Goal: Complete application form: Complete application form

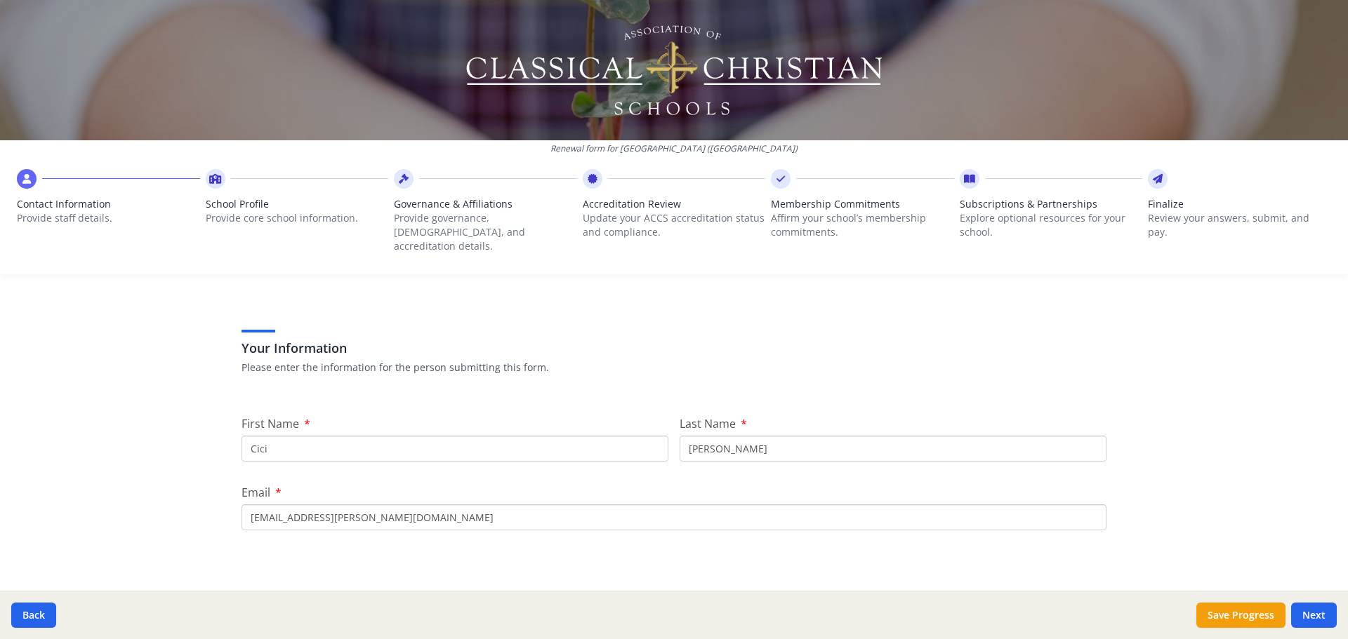
scroll to position [70, 0]
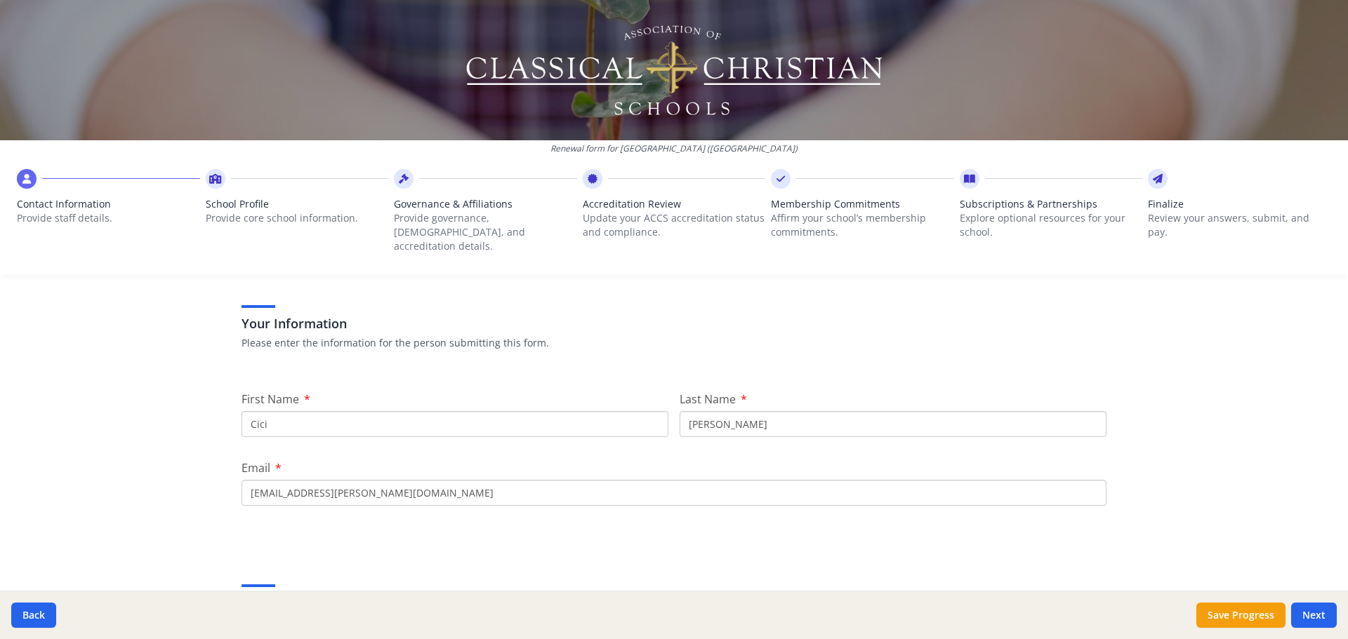
click at [374, 413] on input "Cici" at bounding box center [454, 424] width 427 height 26
type input "C"
type input "s"
type input "Stephanie"
drag, startPoint x: 720, startPoint y: 415, endPoint x: 653, endPoint y: 408, distance: 67.0
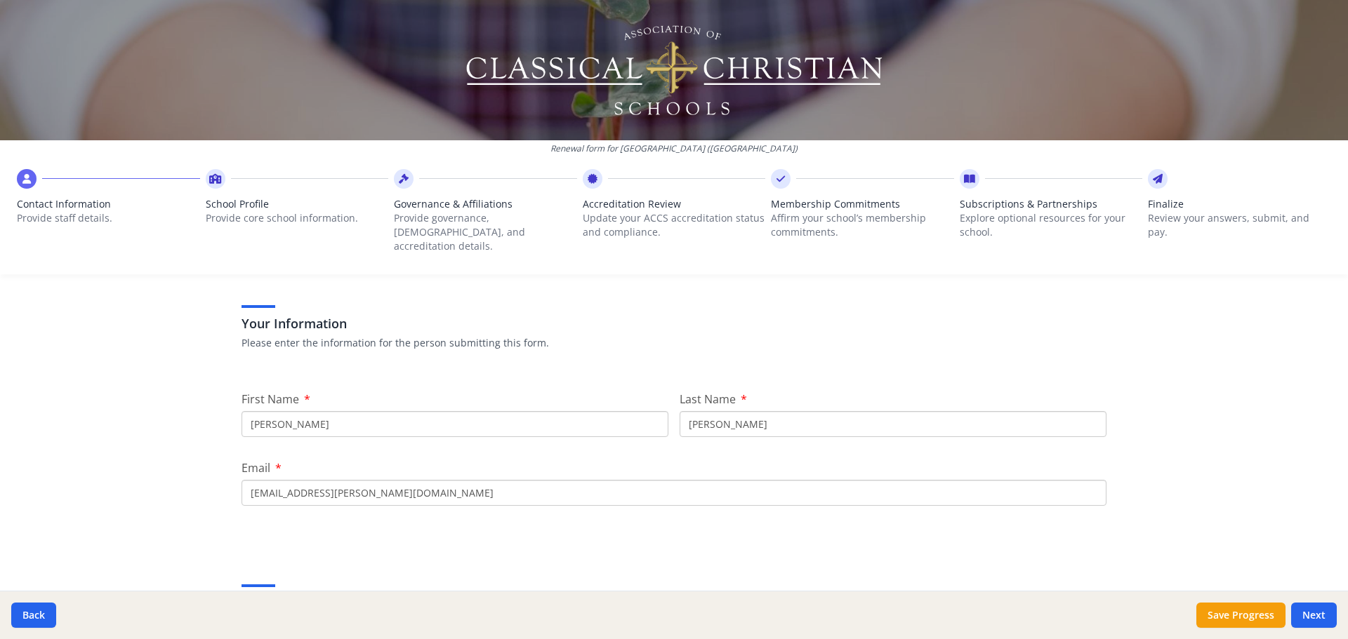
type input "Lucke"
drag, startPoint x: 281, startPoint y: 473, endPoint x: 222, endPoint y: 470, distance: 59.0
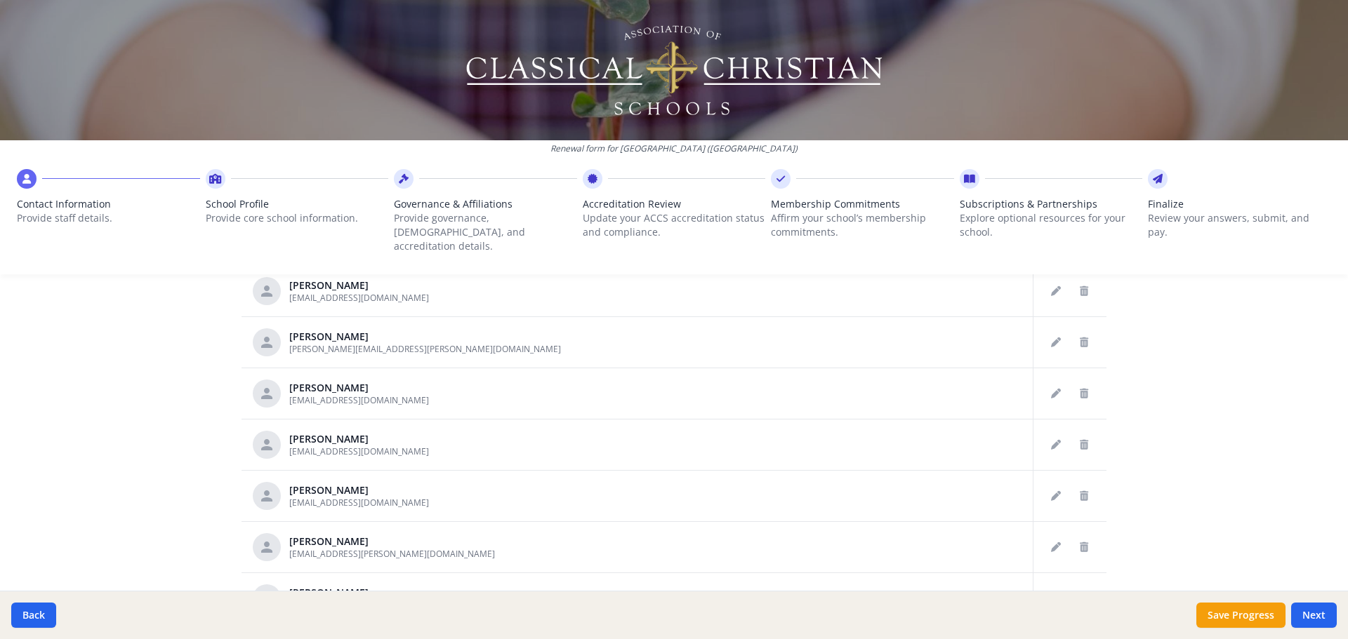
scroll to position [400, 0]
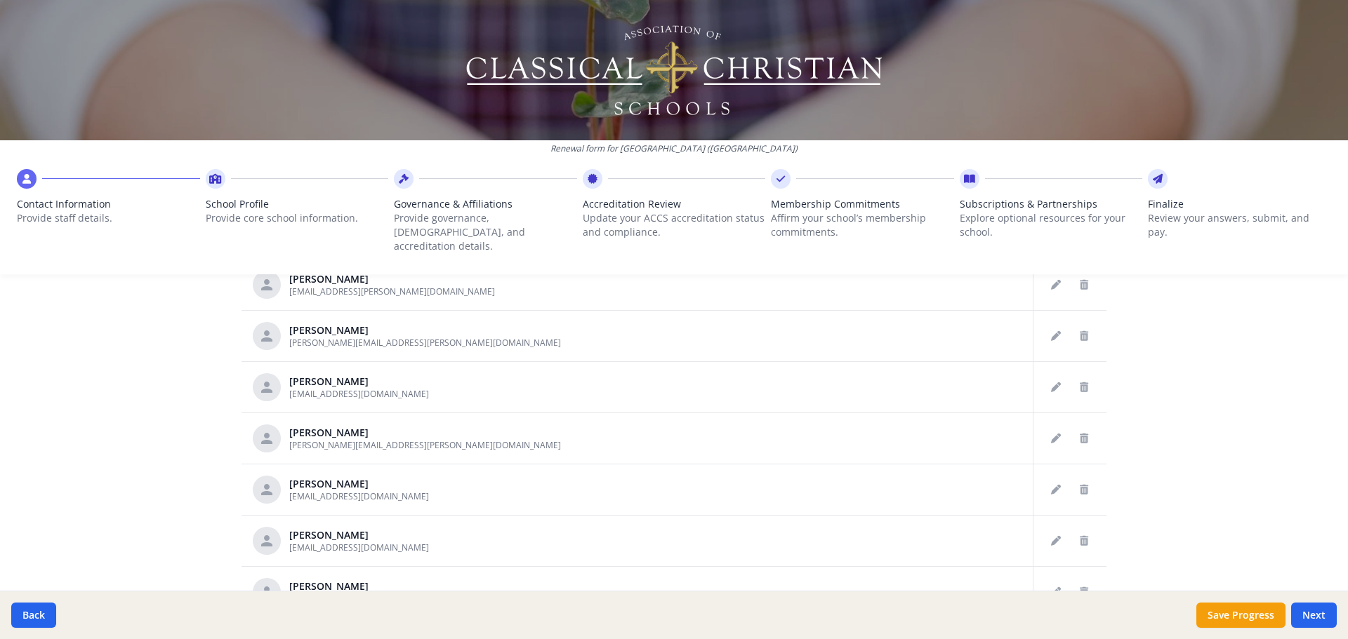
type input "stephanie.lucke@austinclassical.org"
click at [1183, 399] on div "Renewal form for Austin Classical School (TX) Contact Information Provide staff…" at bounding box center [674, 319] width 1348 height 639
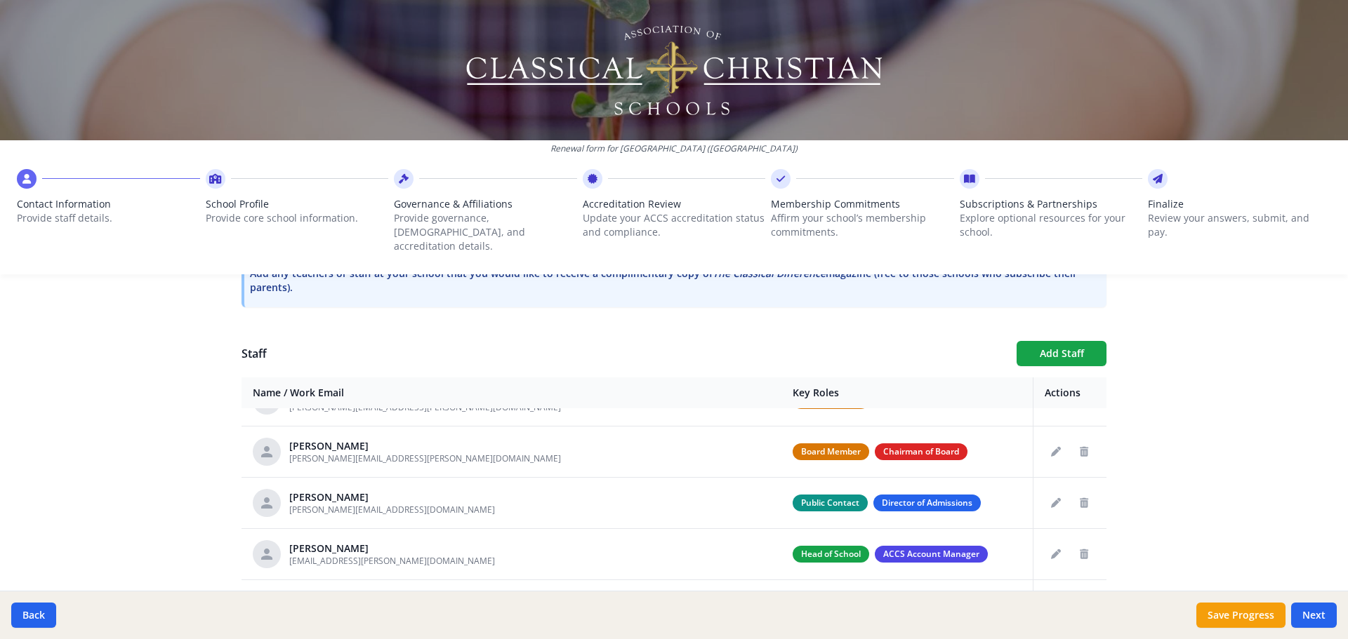
scroll to position [211, 0]
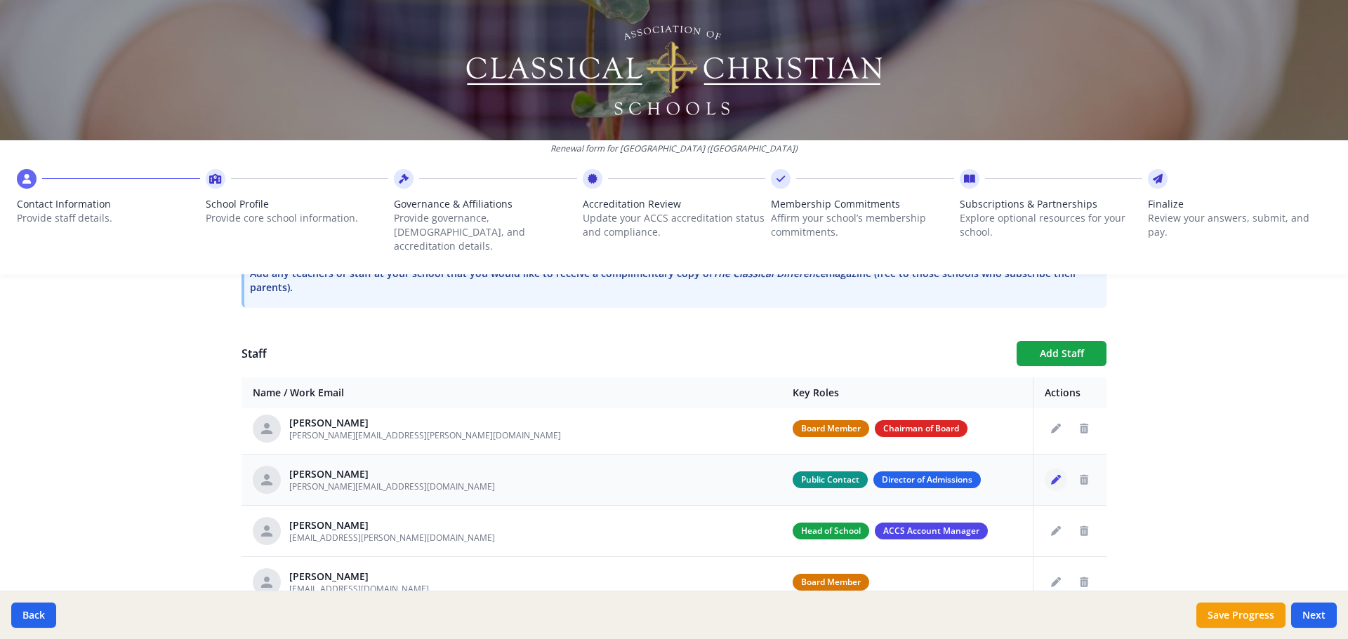
click at [1051, 475] on icon "Edit staff" at bounding box center [1056, 480] width 10 height 10
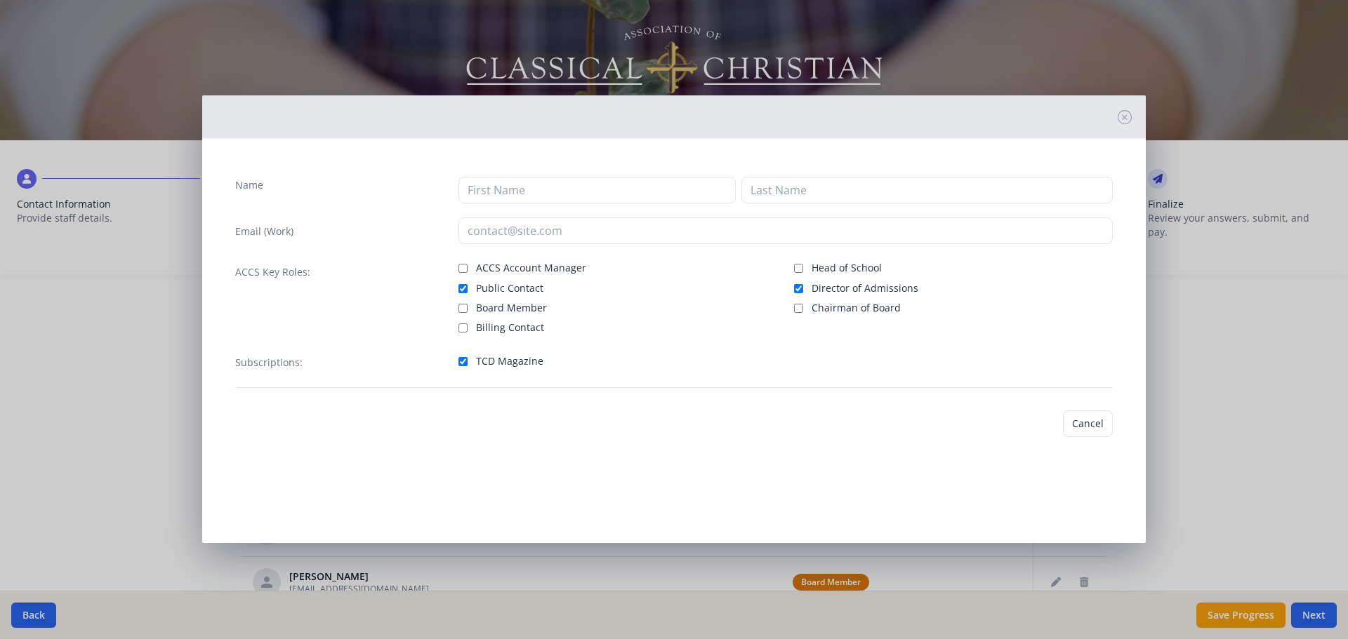
type input "Kim"
type input "Rama"
type input "kim.rama@austinclassical.org"
checkbox input "true"
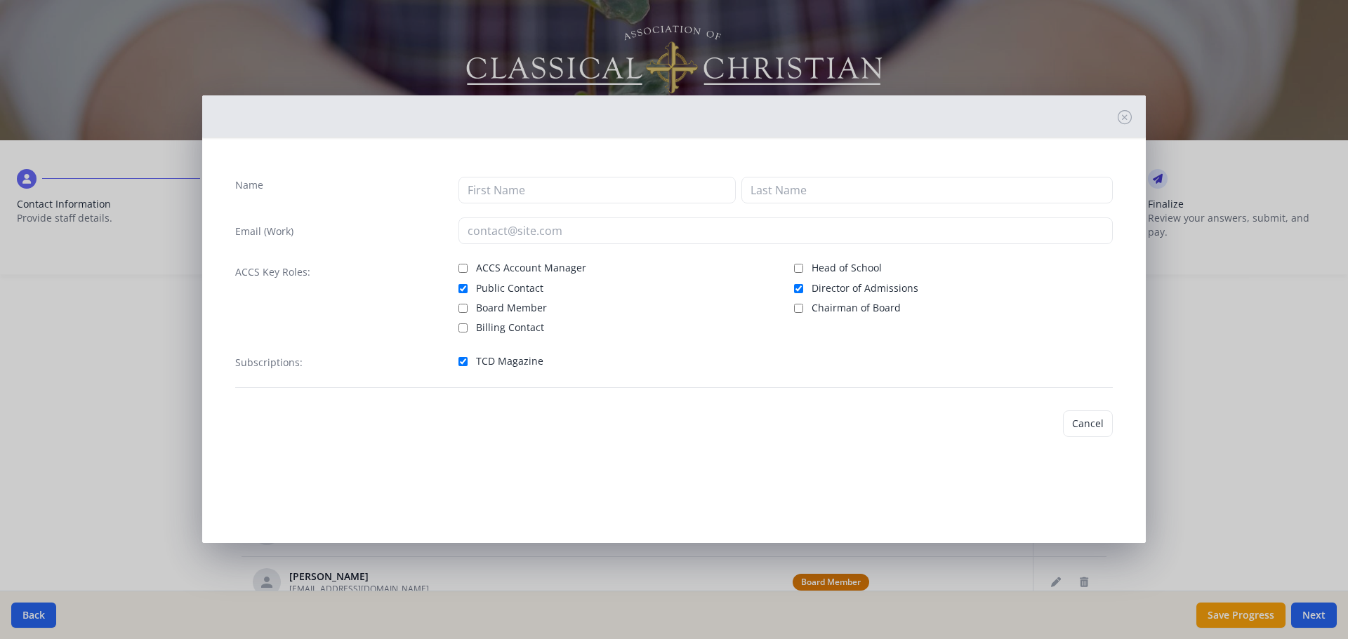
checkbox input "true"
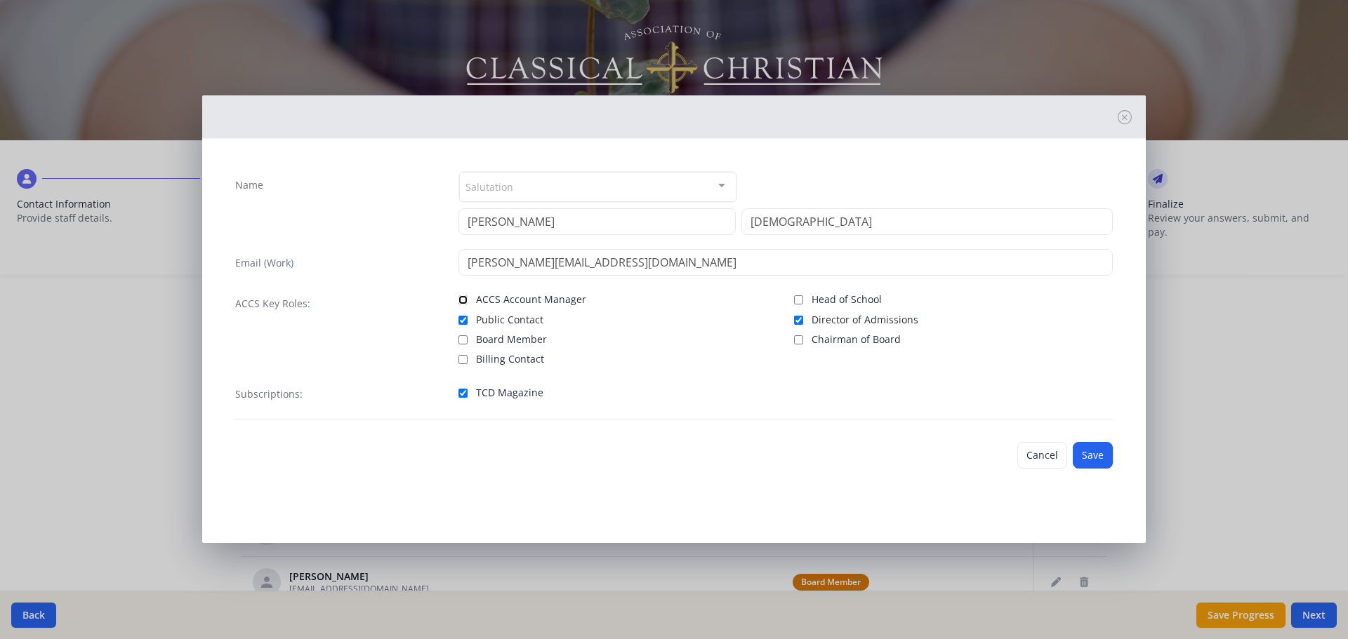
click at [463, 302] on input "ACCS Account Manager" at bounding box center [462, 299] width 9 height 9
checkbox input "true"
click at [1089, 459] on button "Save" at bounding box center [1092, 455] width 40 height 27
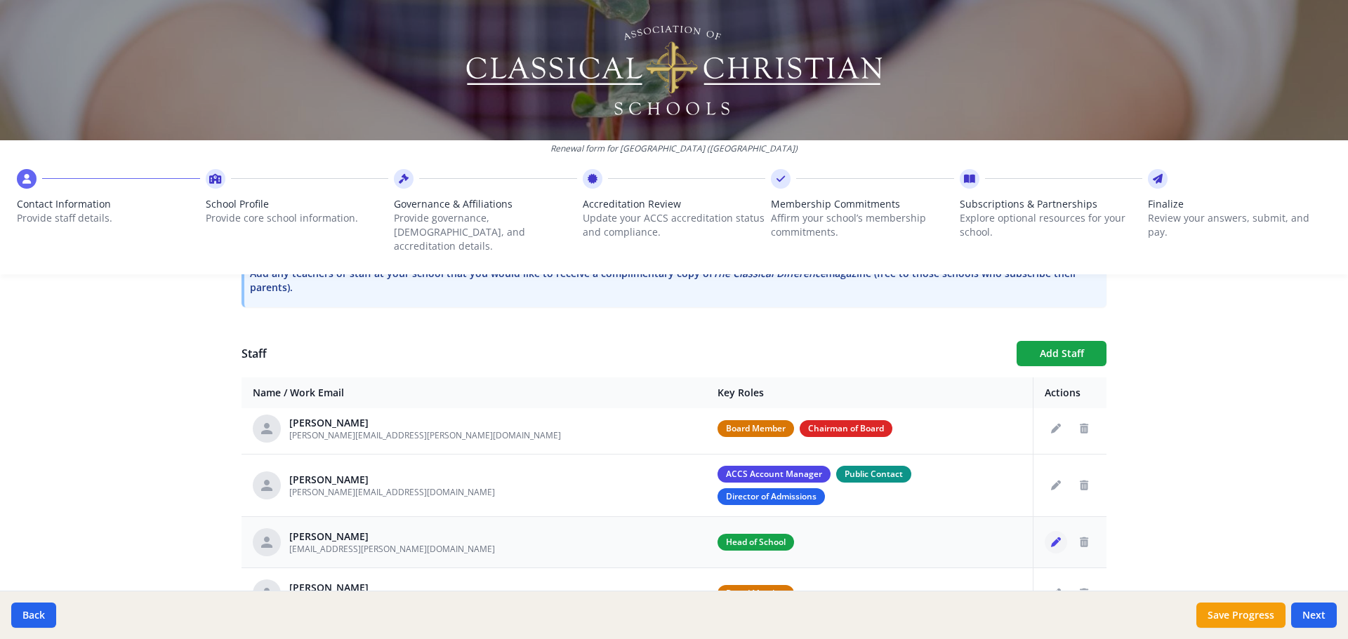
click at [1051, 538] on icon "Edit staff" at bounding box center [1056, 543] width 10 height 10
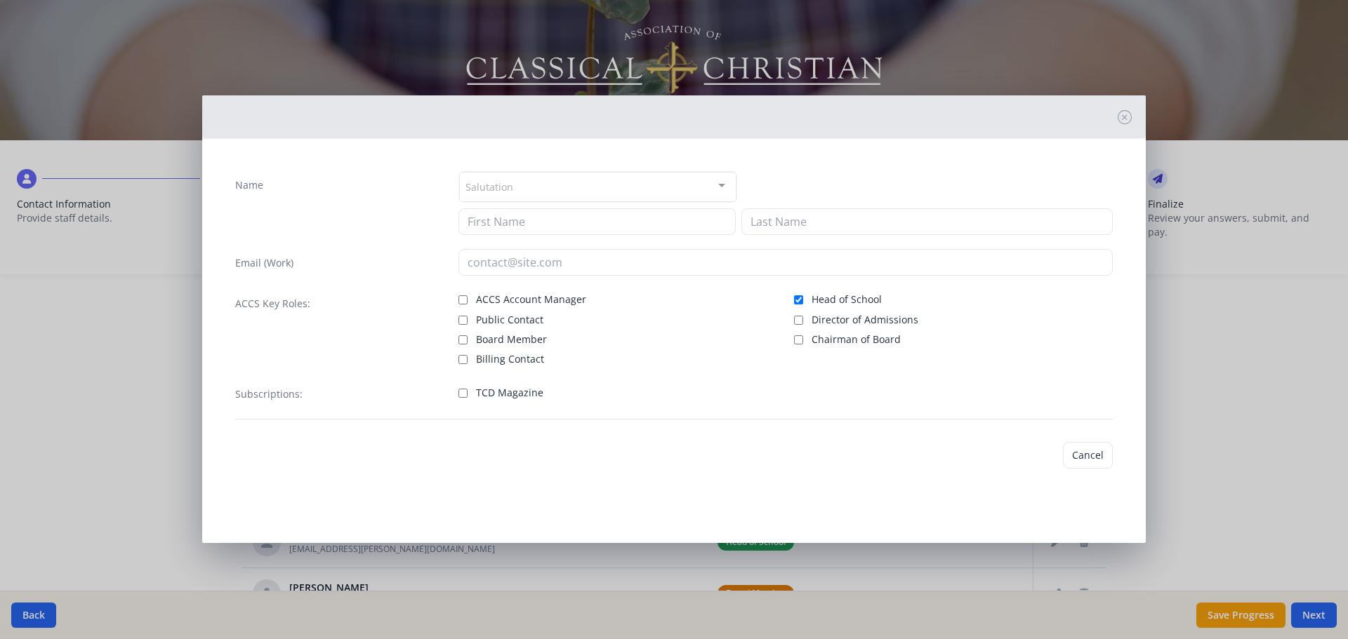
type input "Cici"
type input "Scott"
type input "cici.scott@austinclassical.org"
click at [799, 298] on input "Head of School" at bounding box center [798, 299] width 9 height 9
checkbox input "false"
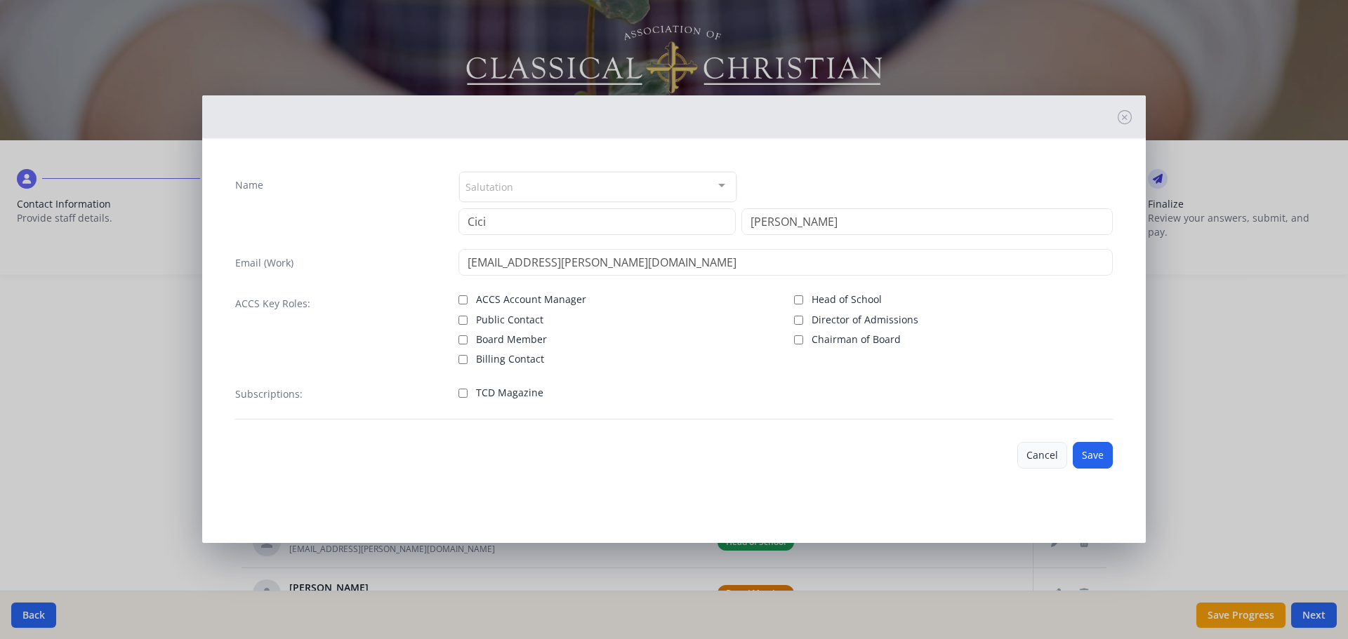
click at [1047, 451] on button "Cancel" at bounding box center [1042, 455] width 50 height 27
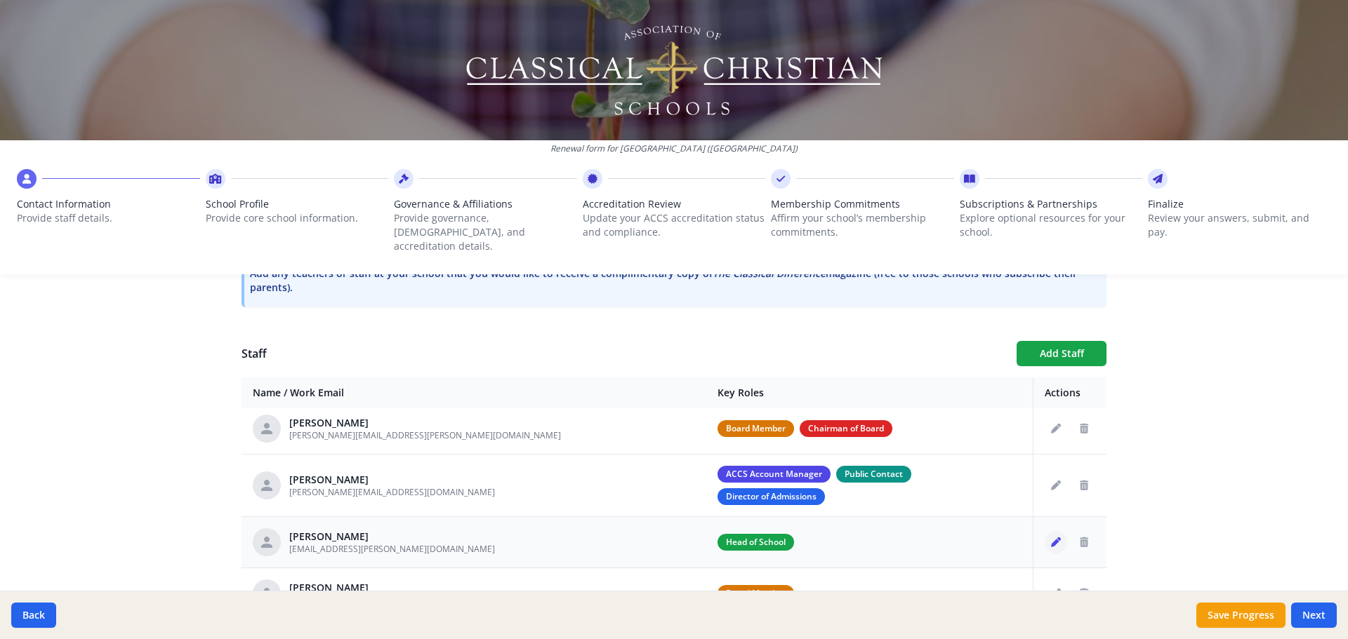
click at [1051, 538] on icon "Edit staff" at bounding box center [1056, 543] width 10 height 10
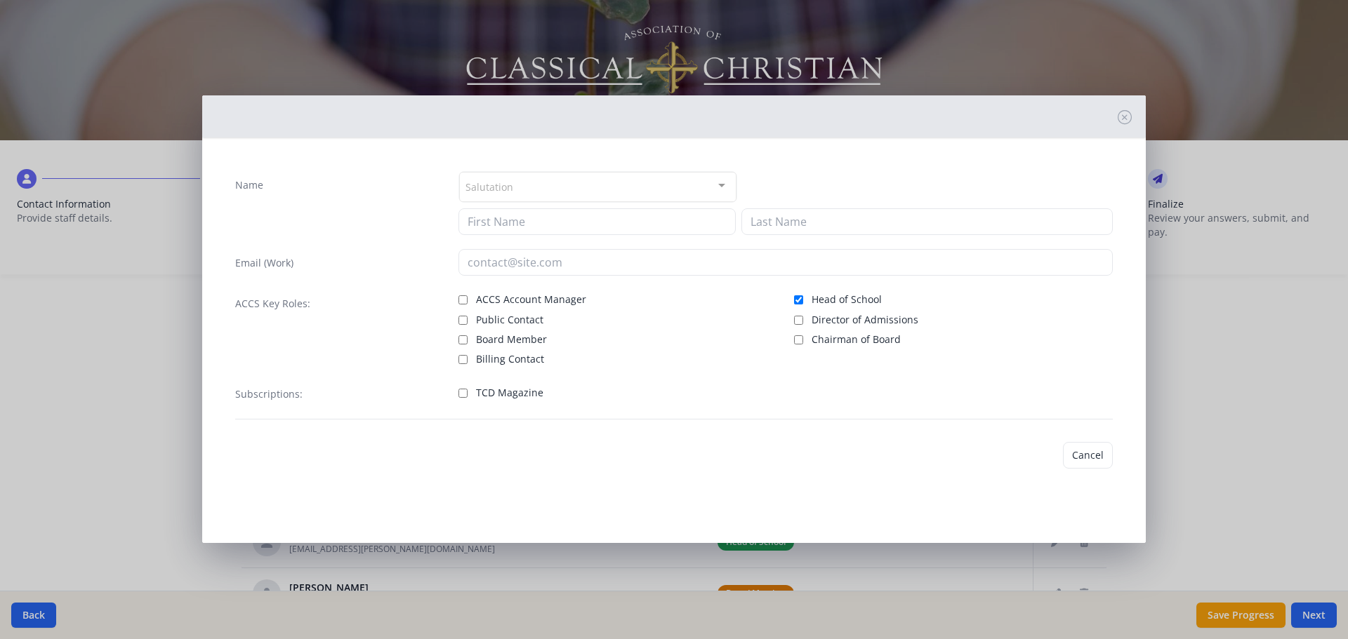
type input "Cici"
type input "Scott"
type input "cici.scott@austinclassical.org"
checkbox input "true"
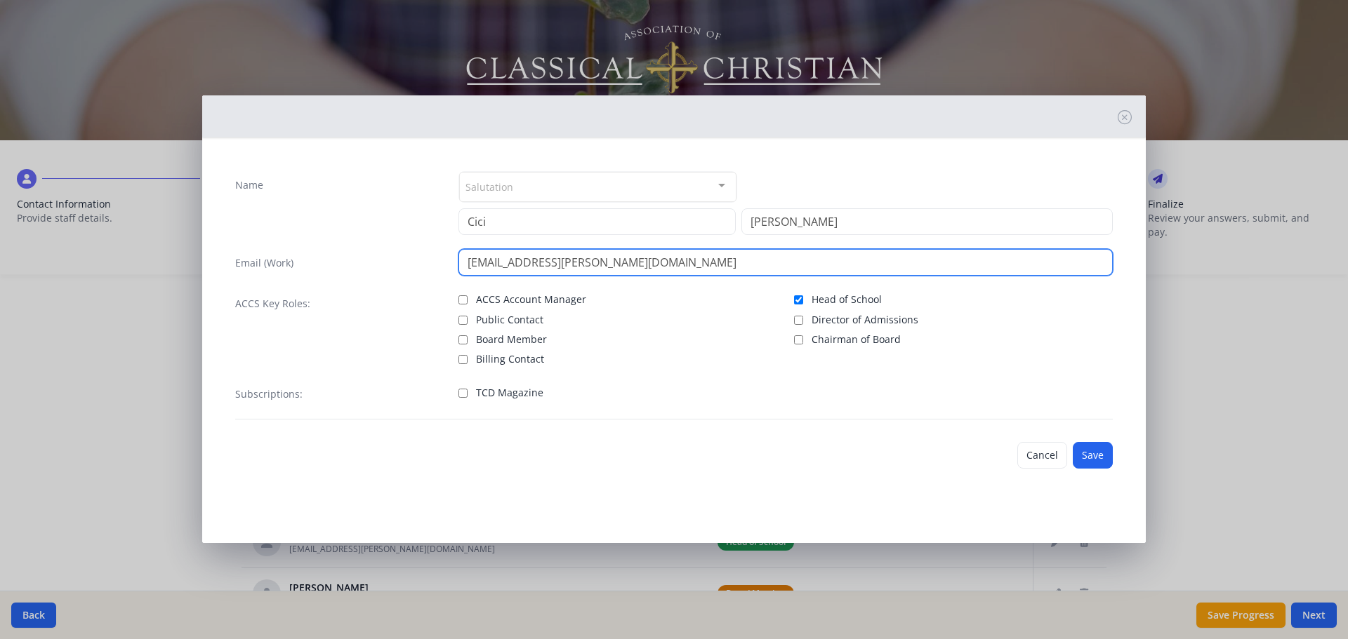
drag, startPoint x: 620, startPoint y: 264, endPoint x: 523, endPoint y: 263, distance: 97.6
click at [523, 263] on input "cici.scott@austinclassical.org" at bounding box center [785, 262] width 655 height 27
click at [488, 263] on input "cici.scott@gmail.com" at bounding box center [785, 262] width 655 height 27
type input "ciciscott@gmail.com"
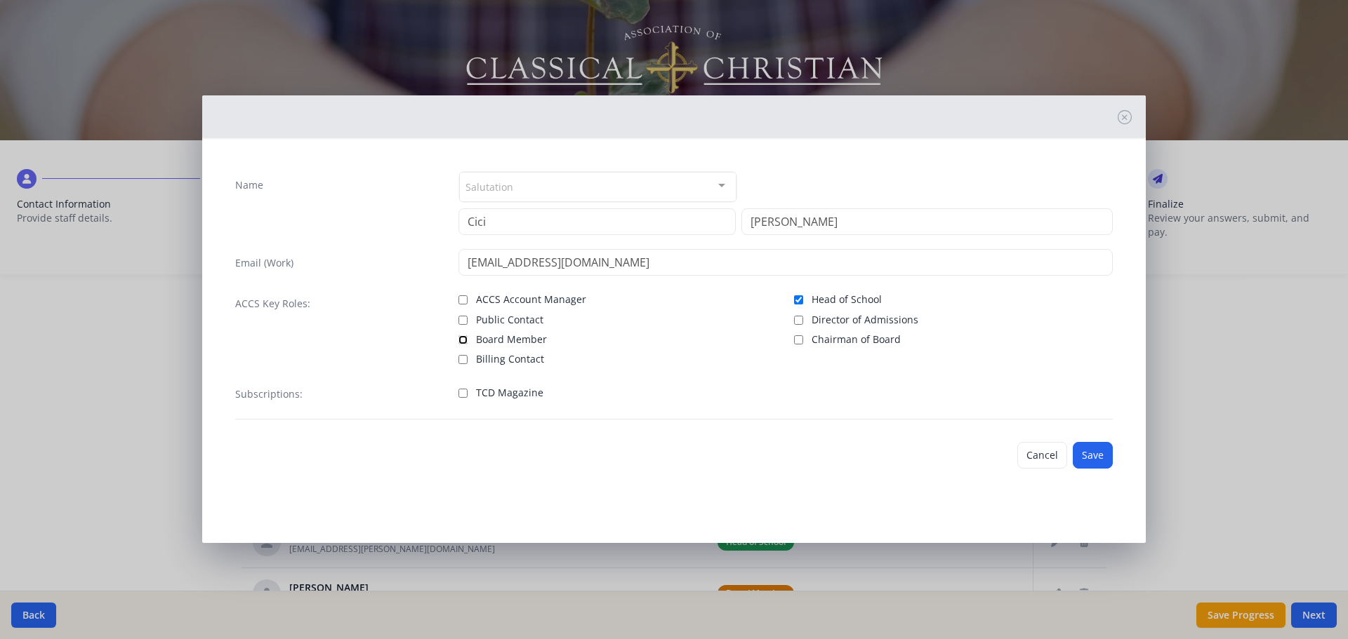
click at [464, 343] on input "Board Member" at bounding box center [462, 340] width 9 height 9
checkbox input "true"
click at [797, 300] on input "Head of School" at bounding box center [798, 299] width 9 height 9
checkbox input "false"
click at [1097, 461] on button "Save" at bounding box center [1092, 455] width 40 height 27
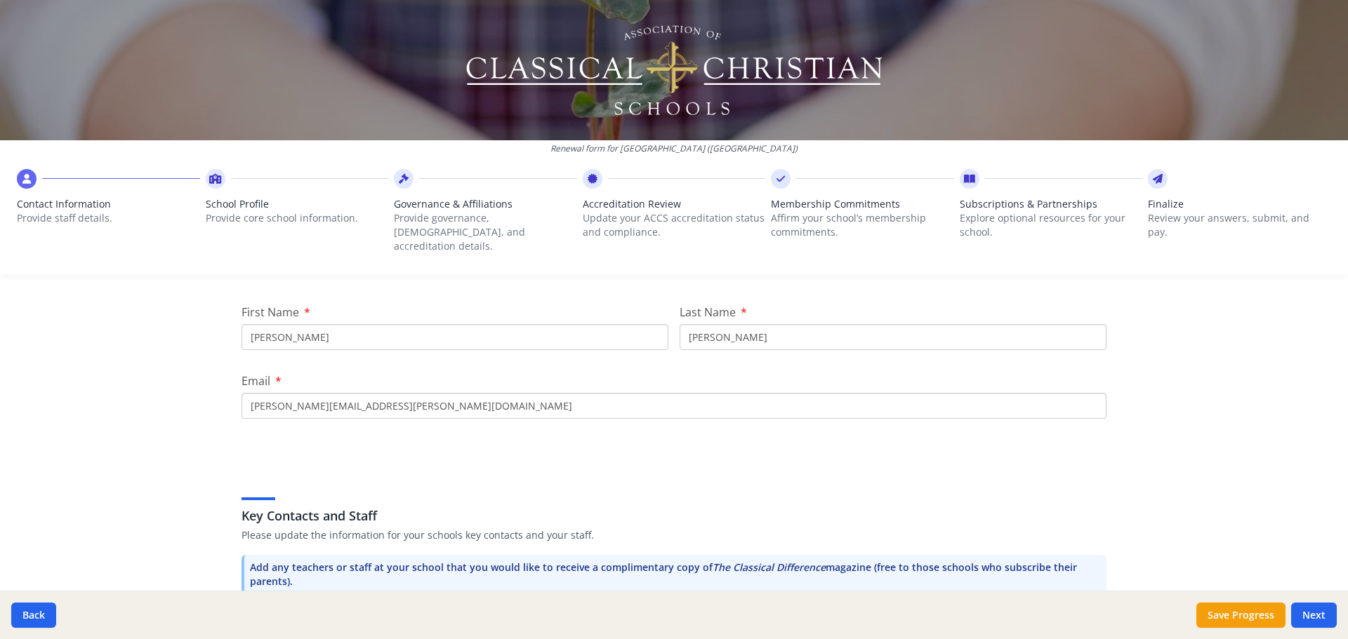
scroll to position [171, 0]
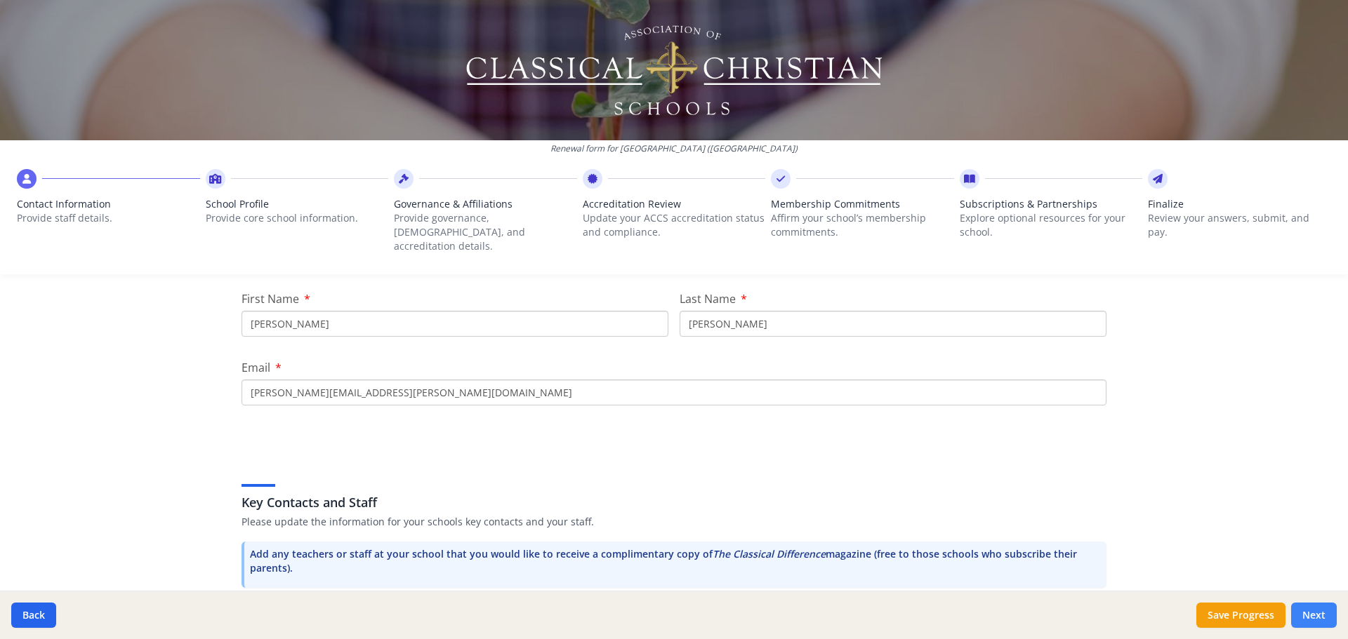
click at [1304, 609] on button "Next" at bounding box center [1314, 615] width 46 height 25
type input "(512) 215-2692"
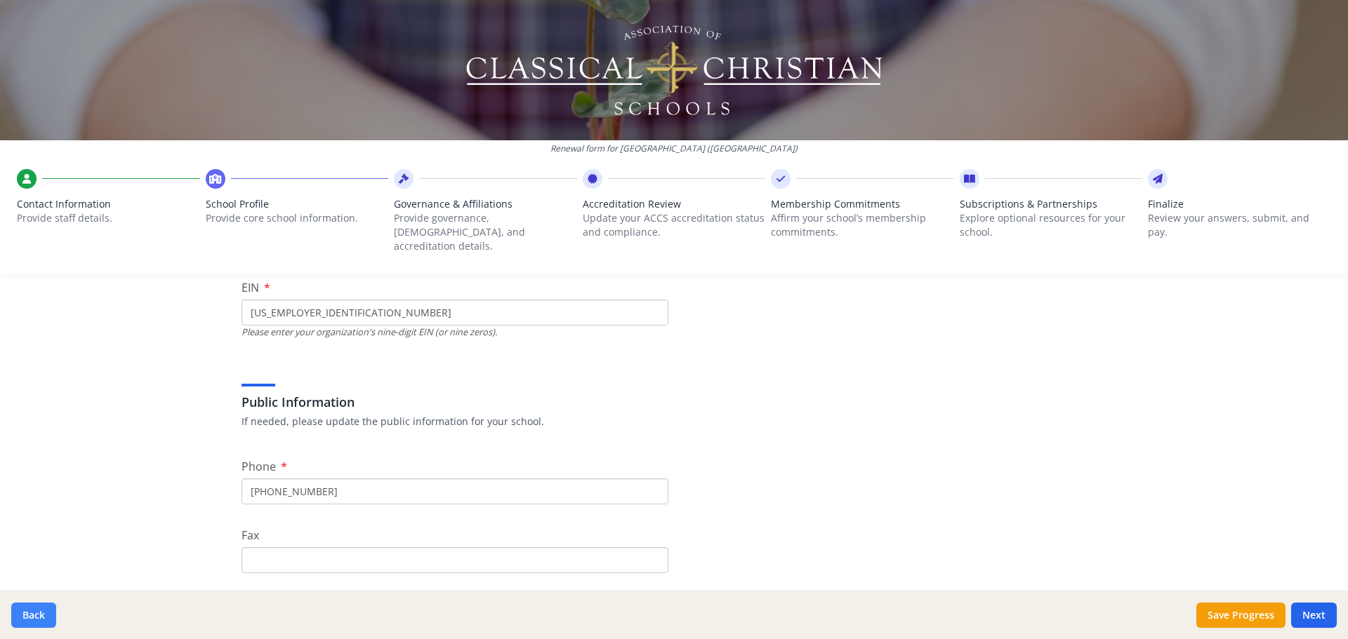
click at [29, 622] on button "Back" at bounding box center [33, 615] width 45 height 25
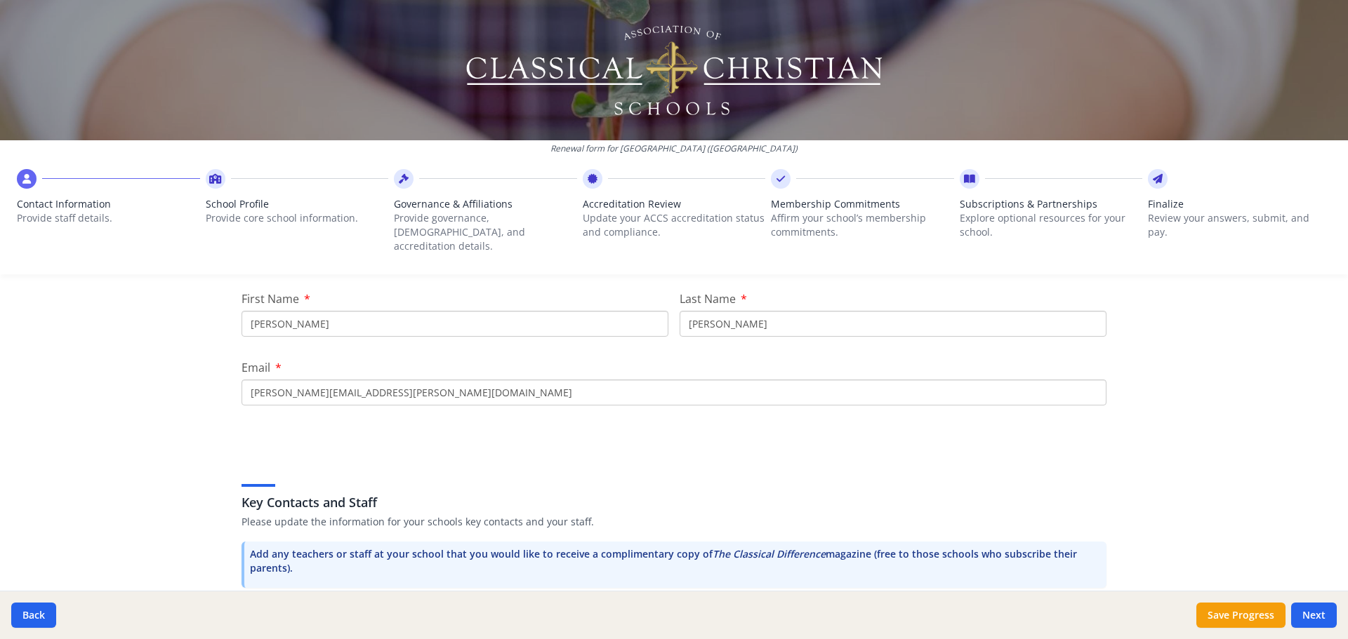
drag, startPoint x: 1255, startPoint y: 618, endPoint x: 1261, endPoint y: 566, distance: 52.3
click at [1255, 618] on button "Save Progress" at bounding box center [1240, 615] width 89 height 25
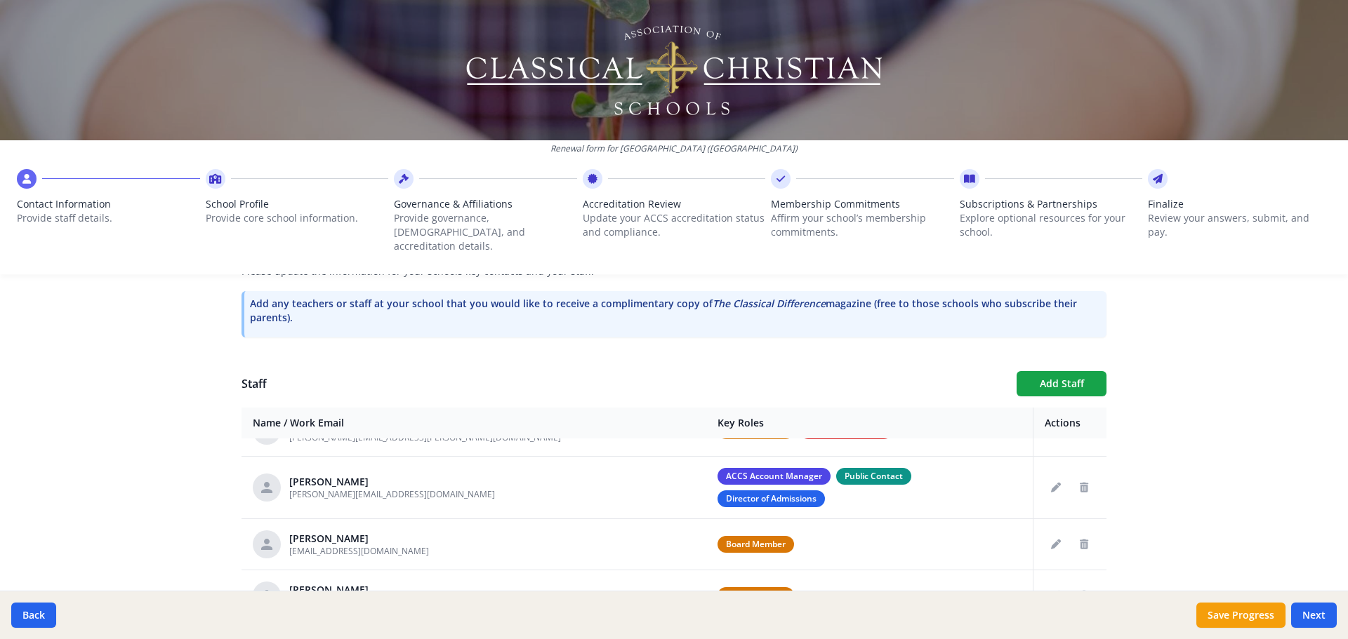
scroll to position [491, 0]
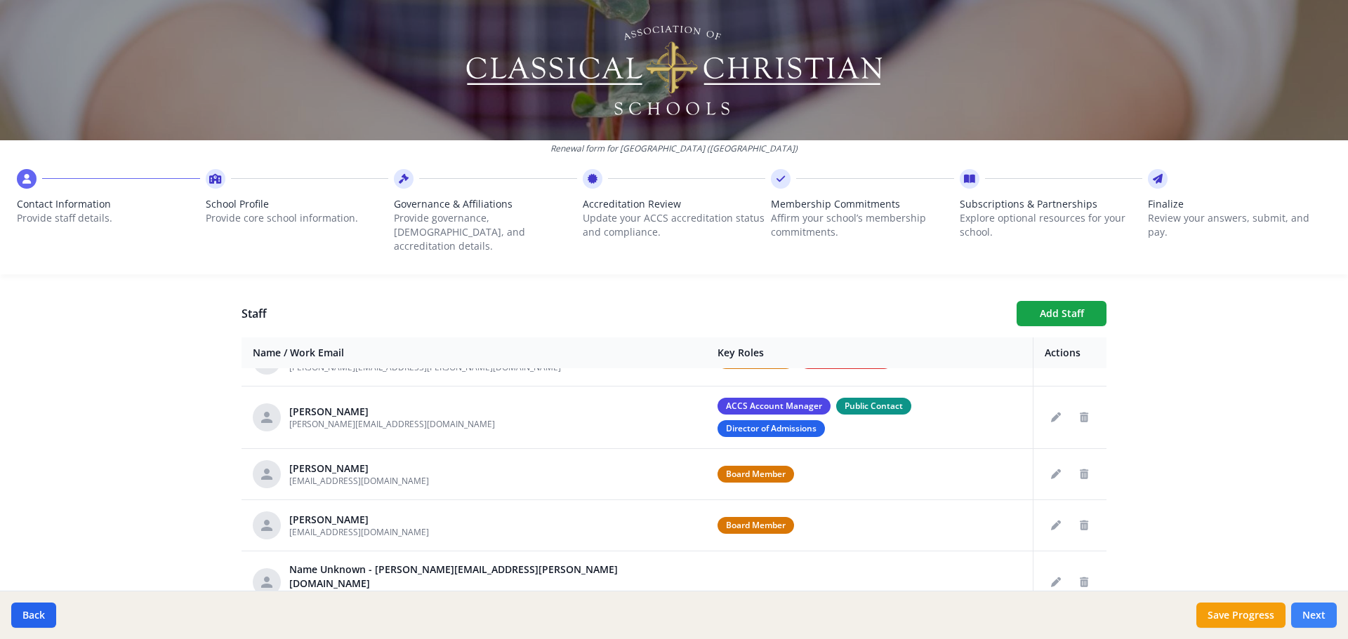
click at [1326, 623] on button "Next" at bounding box center [1314, 615] width 46 height 25
type input "(512) 215-2692"
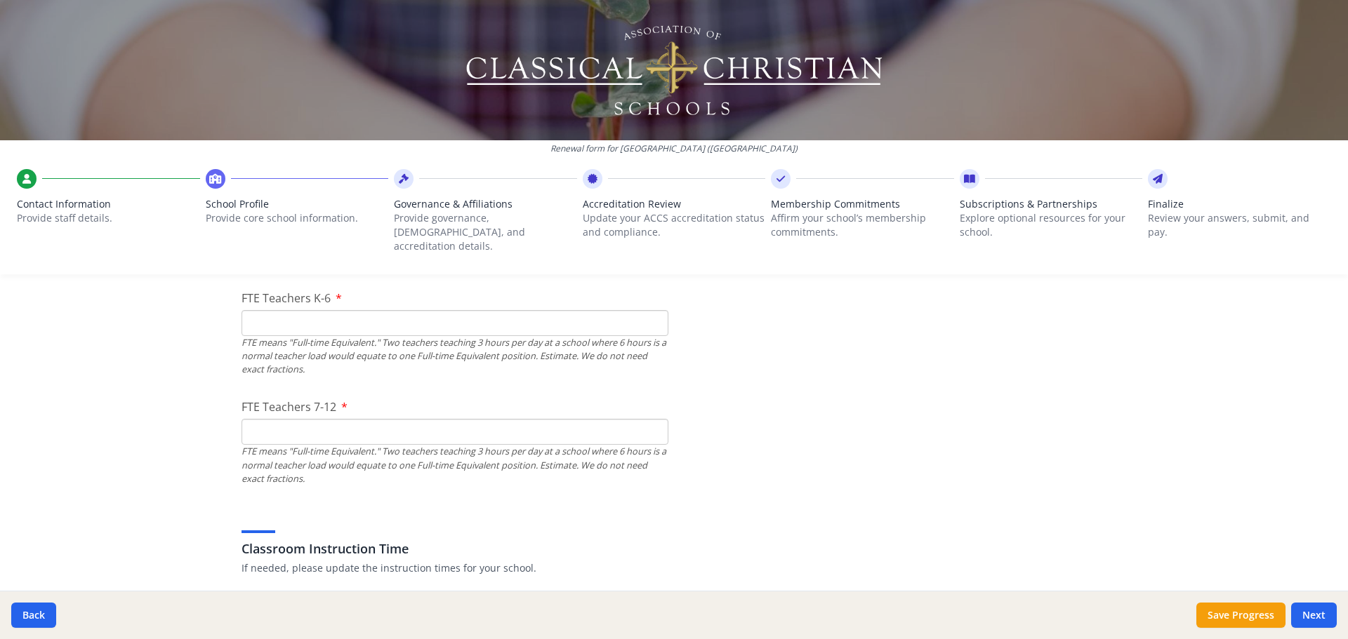
scroll to position [912, 0]
